Goal: Task Accomplishment & Management: Manage account settings

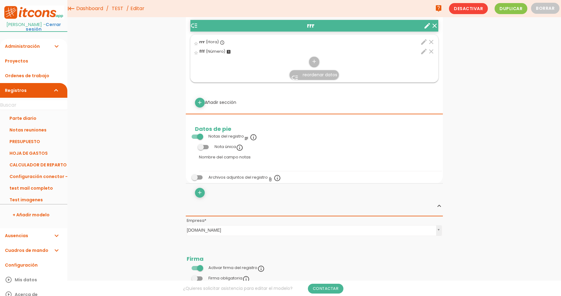
scroll to position [221, 0]
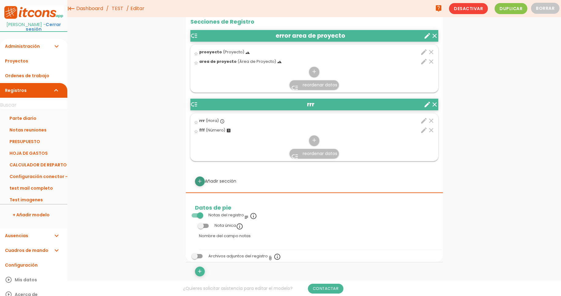
click at [200, 176] on icon "add" at bounding box center [200, 181] width 6 height 10
select select
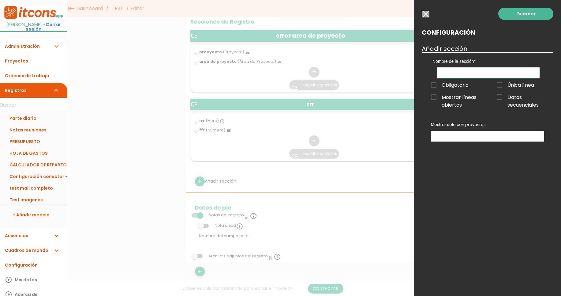
click at [475, 70] on input "text" at bounding box center [488, 72] width 103 height 11
type input "t"
click at [424, 13] on input "button" at bounding box center [426, 14] width 8 height 7
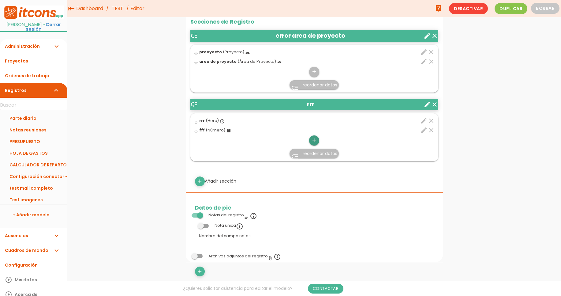
click at [315, 135] on icon "add" at bounding box center [314, 140] width 6 height 10
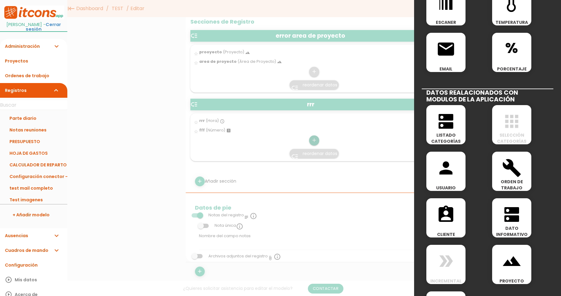
scroll to position [259, 0]
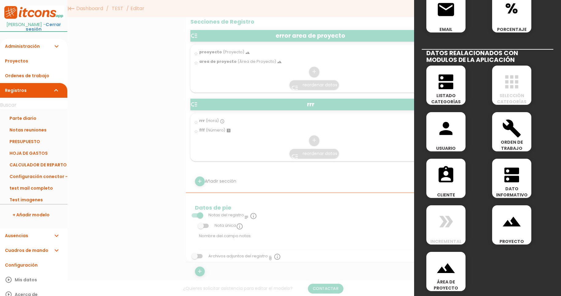
click at [450, 134] on icon "person" at bounding box center [446, 129] width 20 height 20
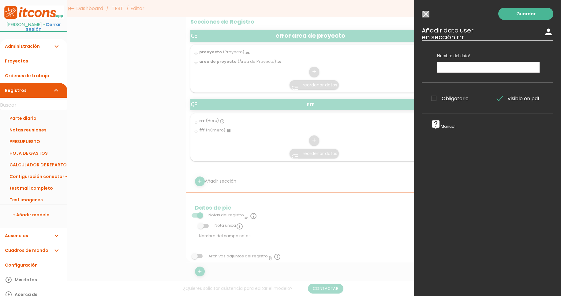
scroll to position [0, 0]
click at [472, 70] on input "text" at bounding box center [488, 67] width 103 height 11
type input "test"
click at [529, 17] on link "Guardar" at bounding box center [526, 14] width 55 height 12
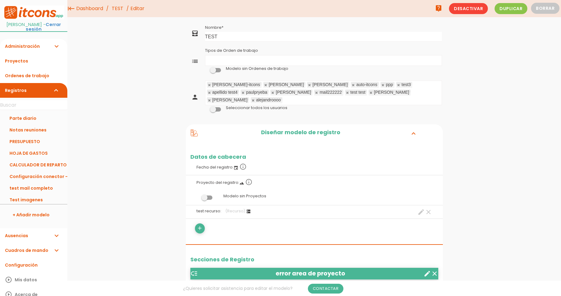
click at [122, 8] on link "TEST" at bounding box center [117, 8] width 15 height 17
click at [206, 195] on span at bounding box center [207, 197] width 11 height 4
click at [197, 196] on input "checkbox" at bounding box center [197, 196] width 0 height 0
click at [299, 25] on link "Guardar" at bounding box center [299, 20] width 37 height 11
click at [119, 7] on link "TEST" at bounding box center [117, 8] width 15 height 17
